Goal: Find specific page/section: Find specific page/section

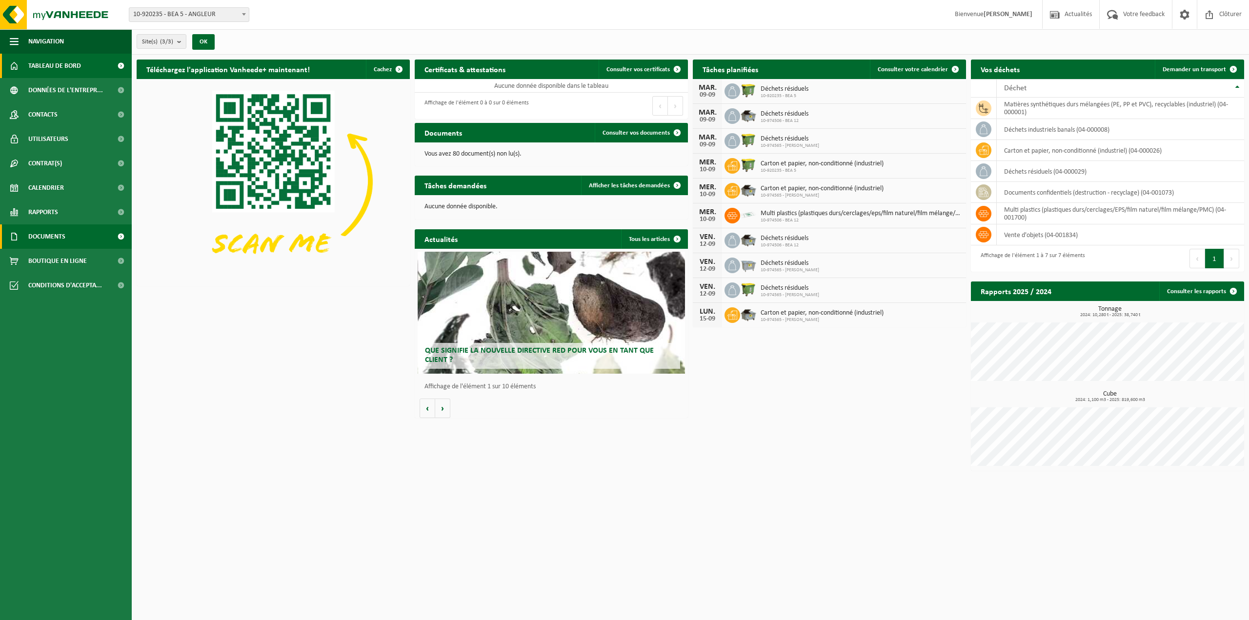
click at [43, 238] on span "Documents" at bounding box center [46, 237] width 37 height 24
click at [46, 279] on span "Documents" at bounding box center [46, 282] width 32 height 19
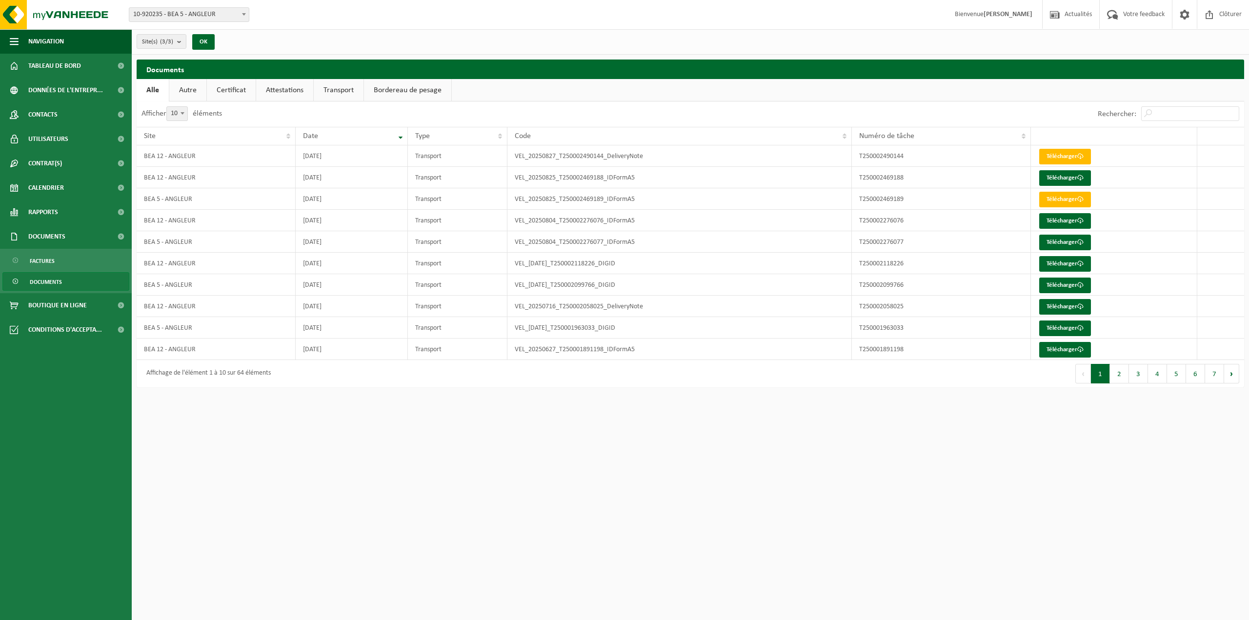
click at [232, 82] on link "Certificat" at bounding box center [231, 90] width 49 height 22
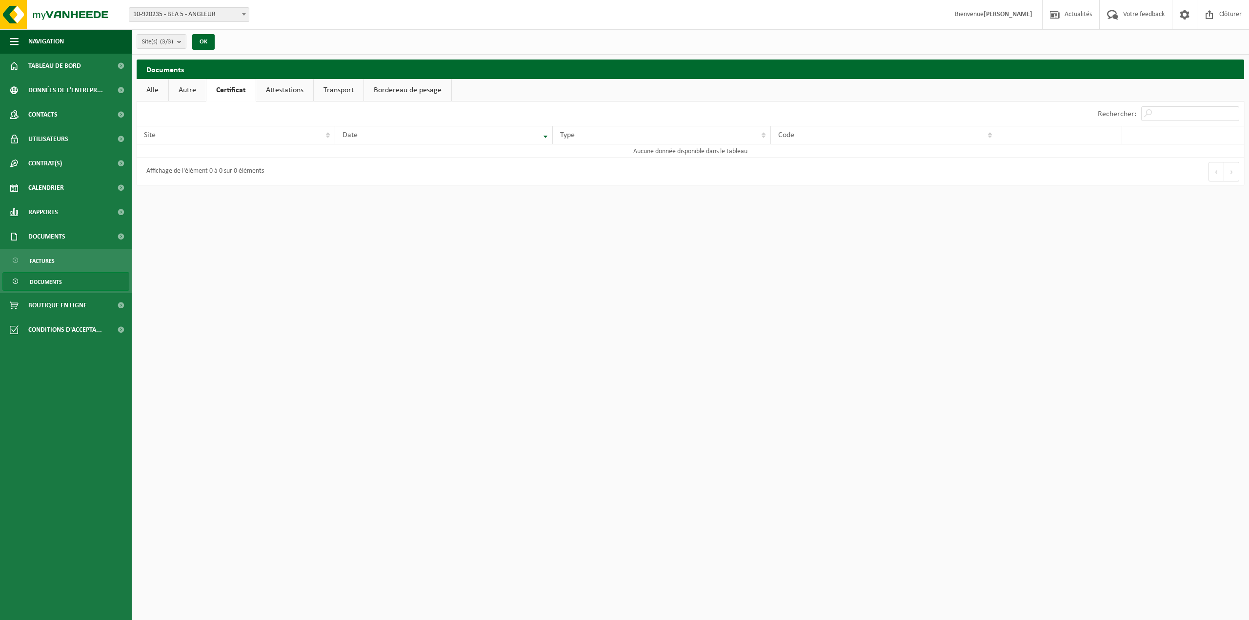
click at [189, 89] on link "Autre" at bounding box center [187, 90] width 37 height 22
click at [151, 90] on link "Alle" at bounding box center [153, 90] width 32 height 22
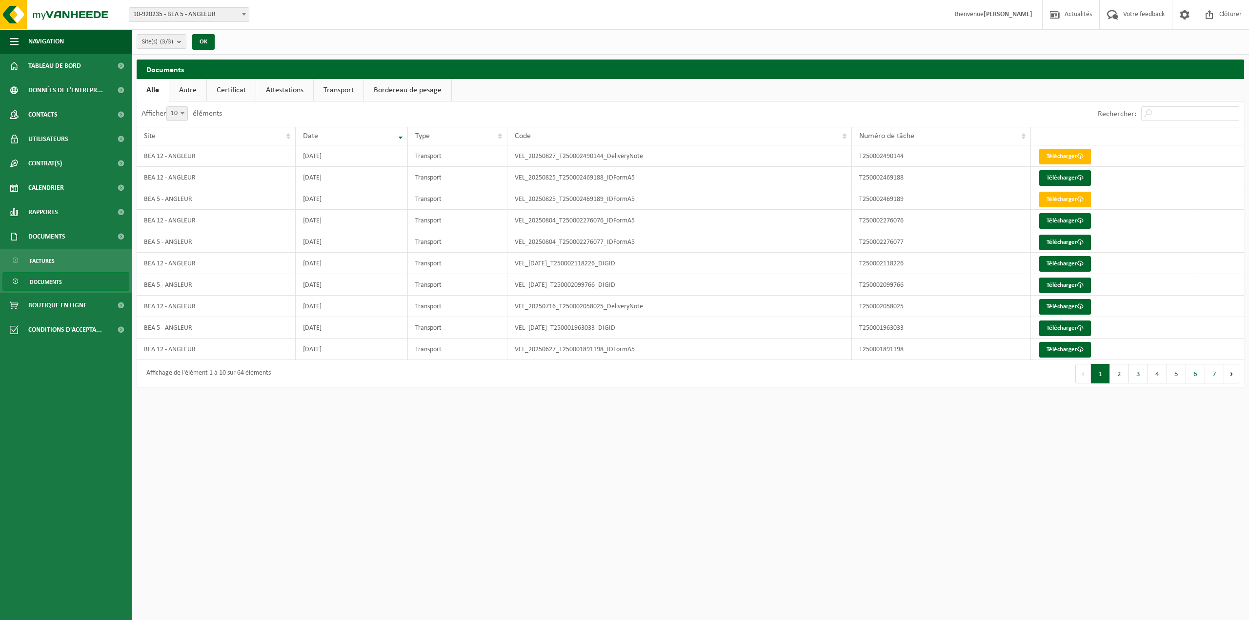
click at [289, 81] on link "Attestations" at bounding box center [284, 90] width 57 height 22
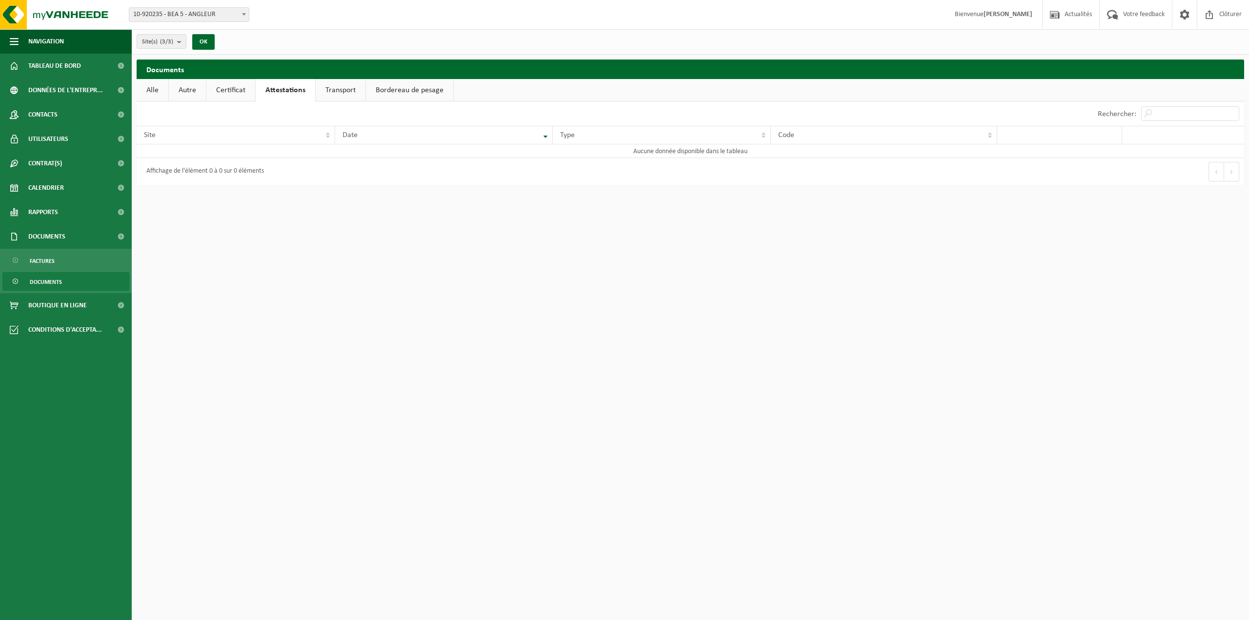
click at [337, 88] on link "Transport" at bounding box center [341, 90] width 50 height 22
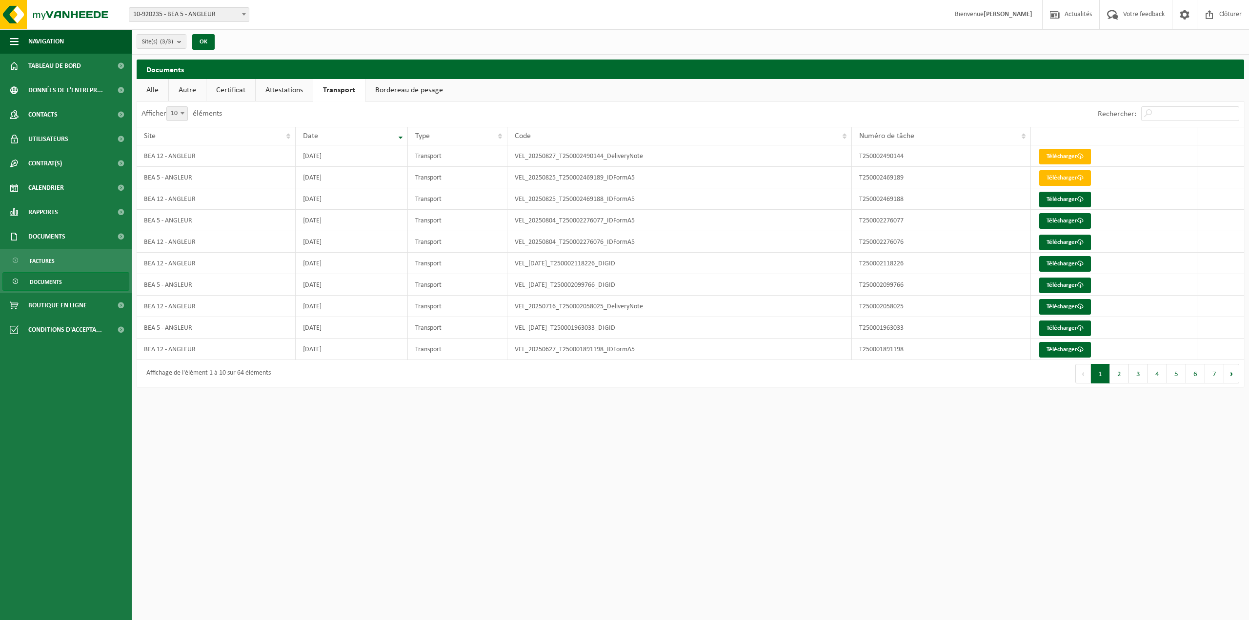
click at [184, 88] on link "Autre" at bounding box center [187, 90] width 37 height 22
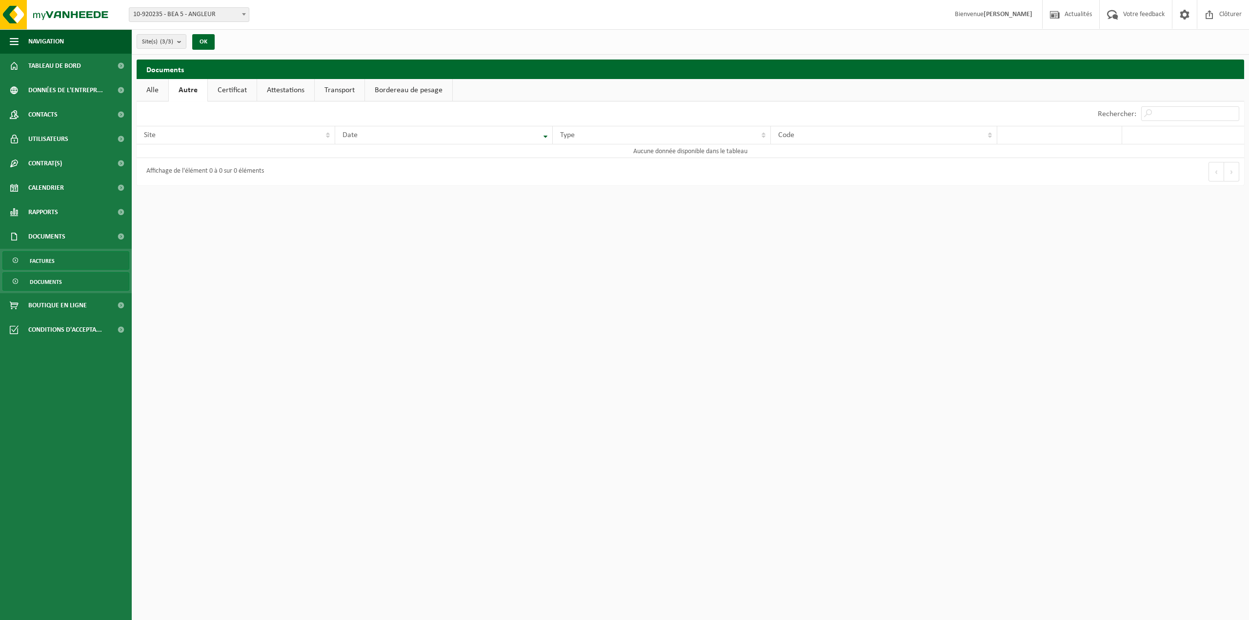
click at [46, 258] on span "Factures" at bounding box center [42, 261] width 25 height 19
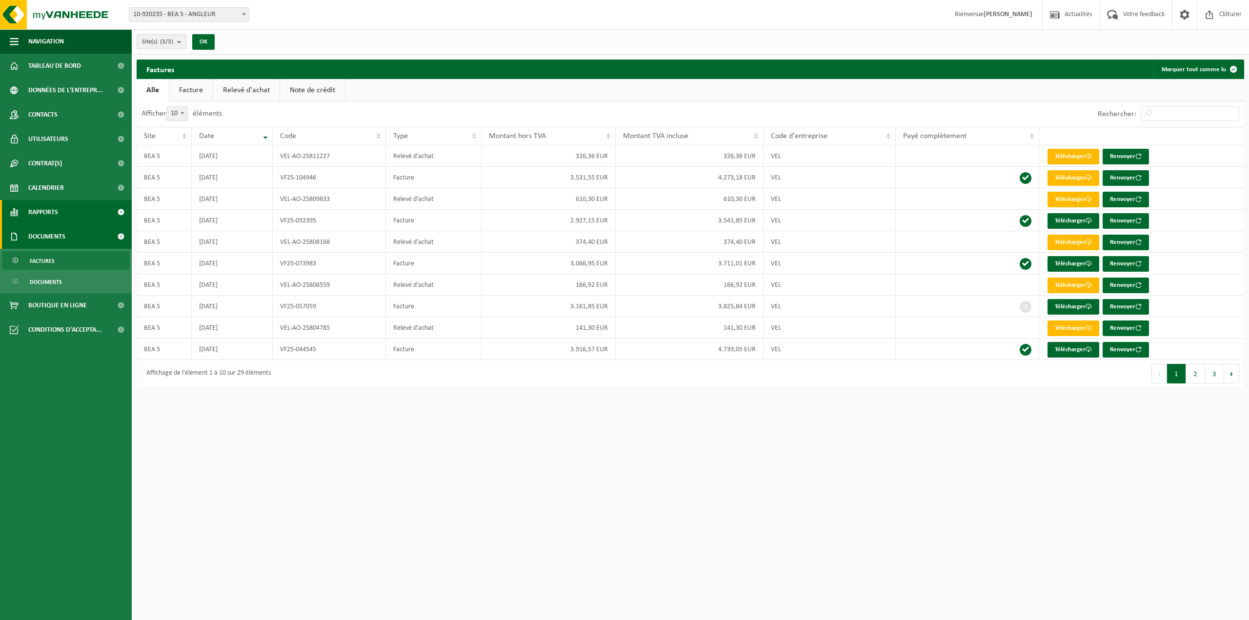
click at [47, 210] on span "Rapports" at bounding box center [43, 212] width 30 height 24
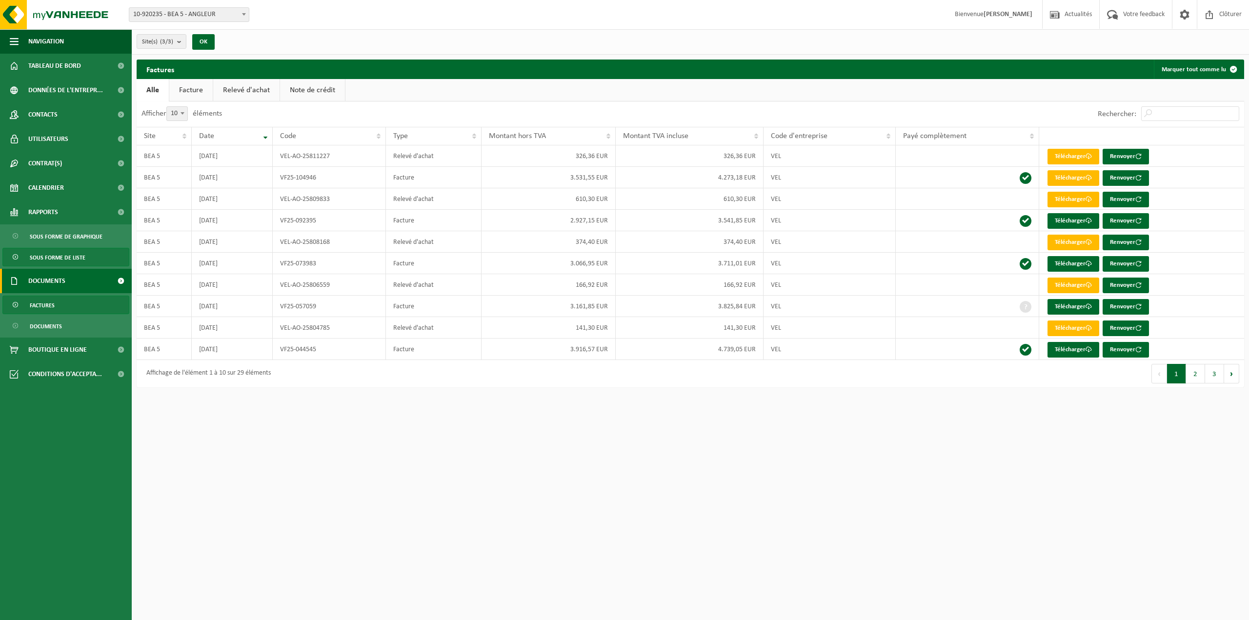
click at [51, 253] on span "Sous forme de liste" at bounding box center [58, 257] width 56 height 19
